Goal: Transaction & Acquisition: Purchase product/service

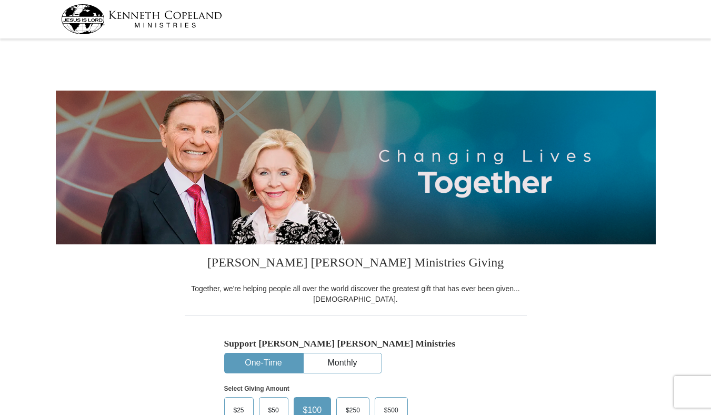
select select "OK"
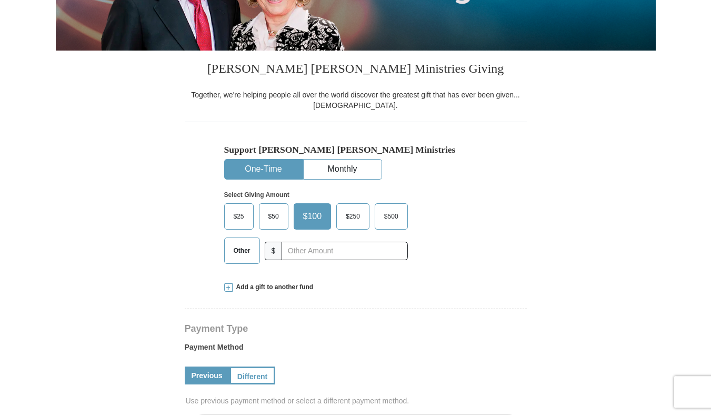
scroll to position [193, 0]
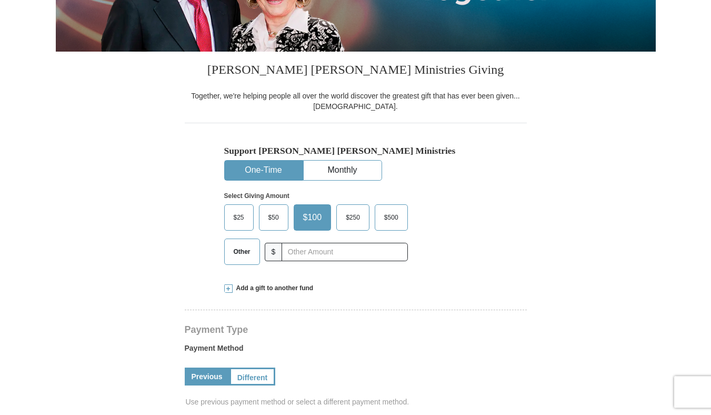
click at [237, 222] on span "$25" at bounding box center [238, 217] width 21 height 16
click at [0, 0] on input "$25" at bounding box center [0, 0] width 0 height 0
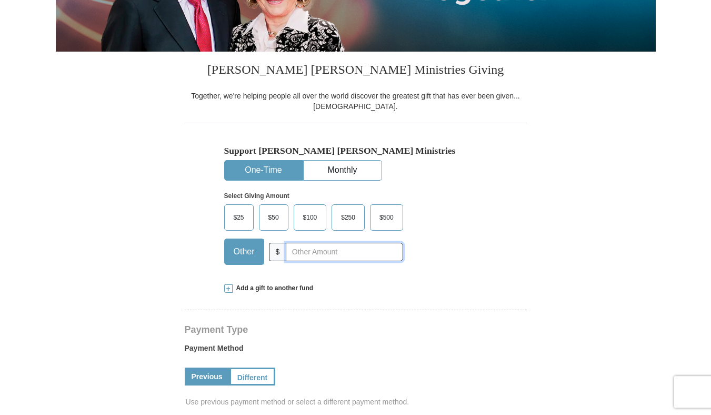
click at [304, 255] on input "text" at bounding box center [344, 251] width 117 height 18
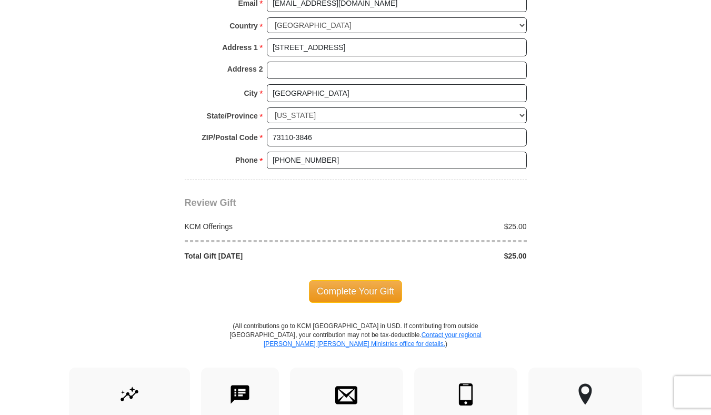
scroll to position [808, 0]
type input "25.00"
click at [351, 285] on span "Complete Your Gift" at bounding box center [355, 290] width 93 height 22
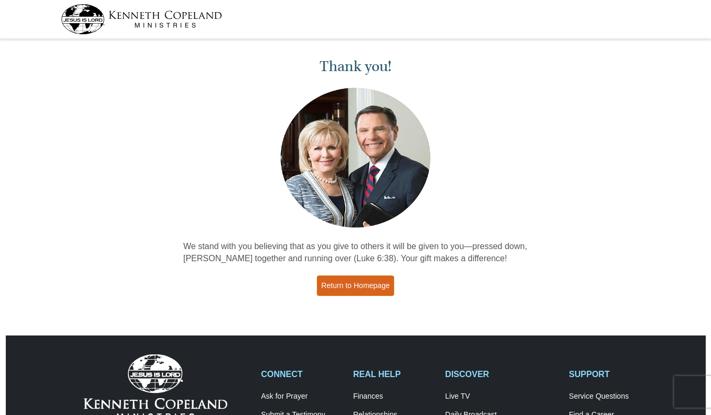
click at [339, 280] on link "Return to Homepage" at bounding box center [356, 285] width 78 height 21
